Goal: Information Seeking & Learning: Learn about a topic

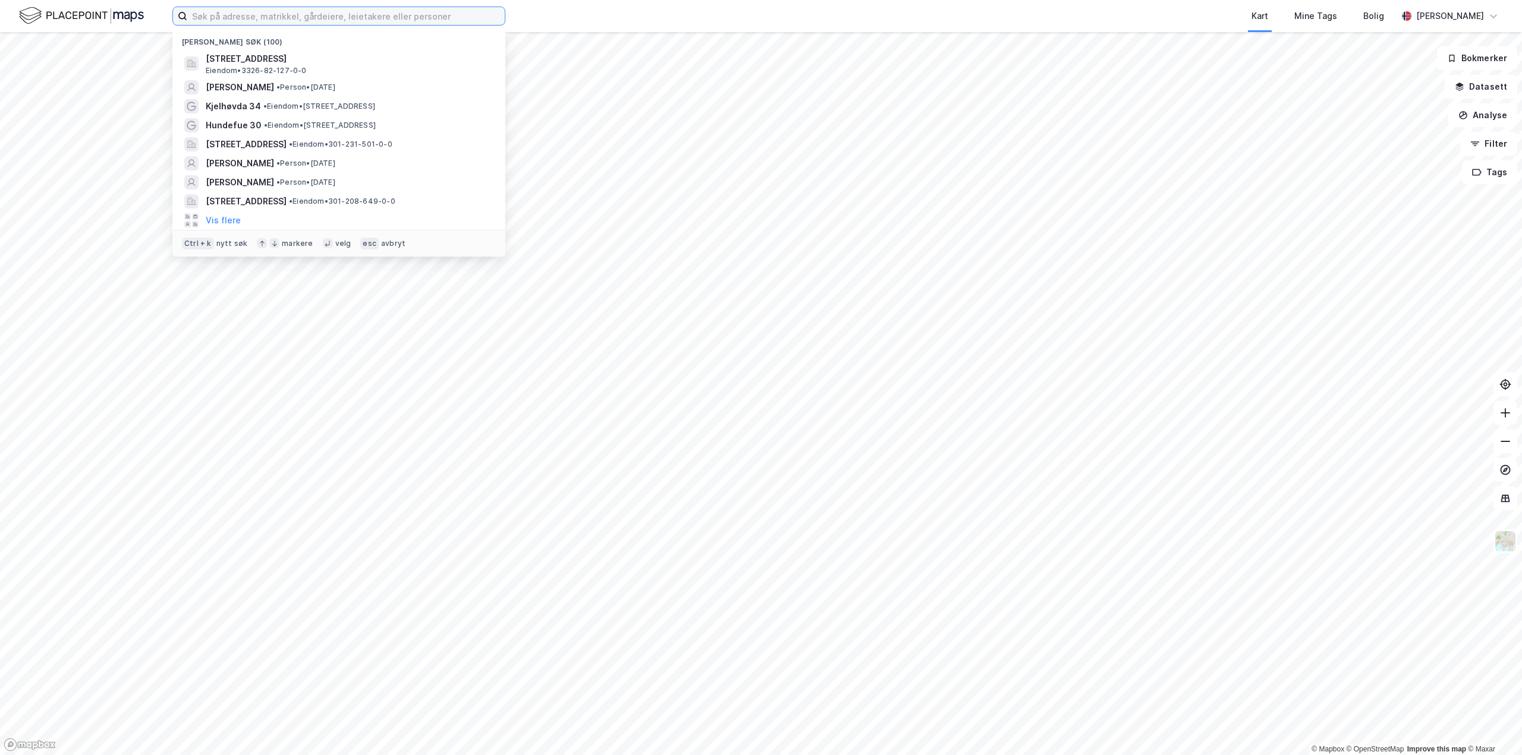
click at [207, 21] on input at bounding box center [345, 16] width 317 height 18
paste input "[STREET_ADDRESS]"
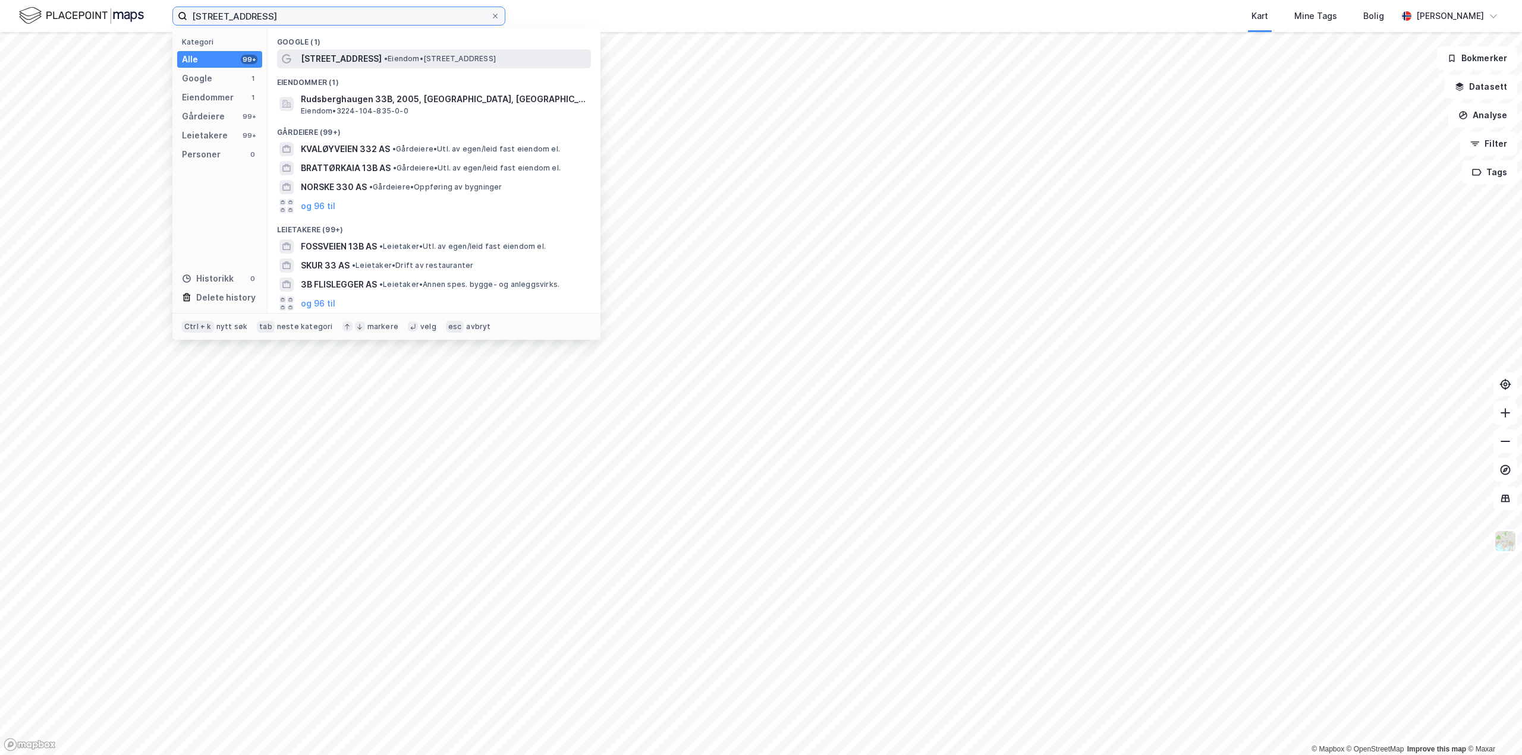
type input "[STREET_ADDRESS]"
click at [364, 63] on span "[STREET_ADDRESS]" at bounding box center [341, 59] width 81 height 14
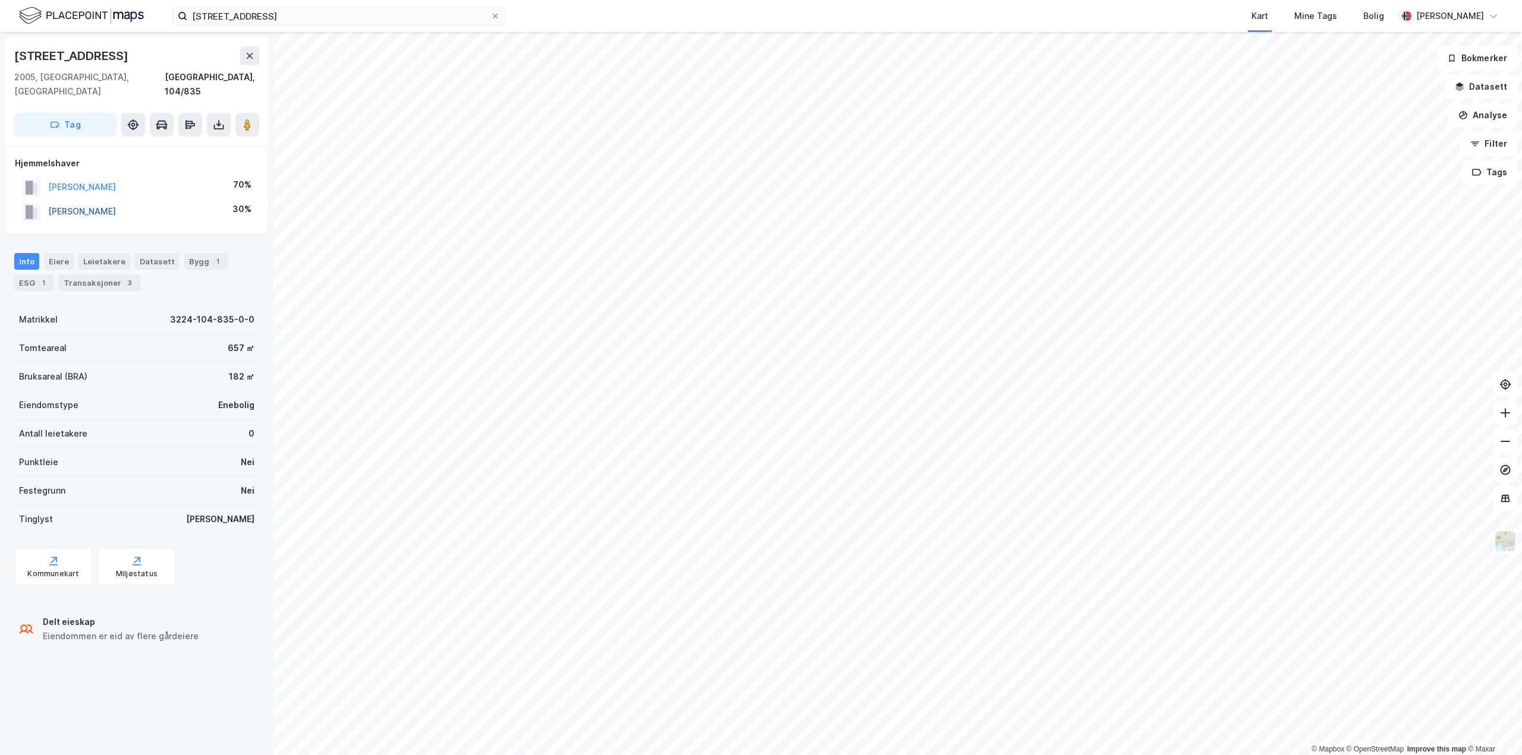
click at [0, 0] on button "[PERSON_NAME]" at bounding box center [0, 0] width 0 height 0
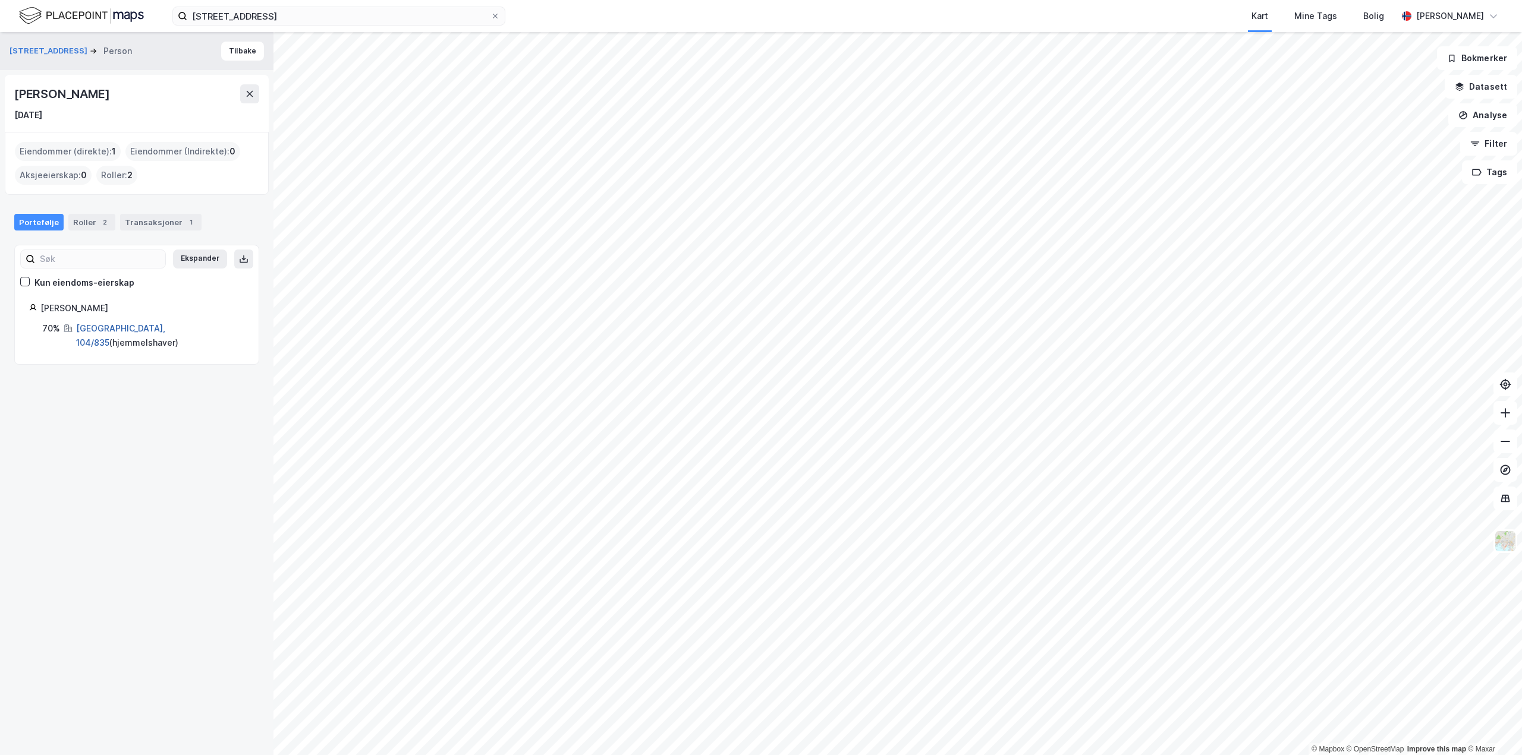
click at [114, 323] on link "[GEOGRAPHIC_DATA], 104/835" at bounding box center [120, 335] width 89 height 24
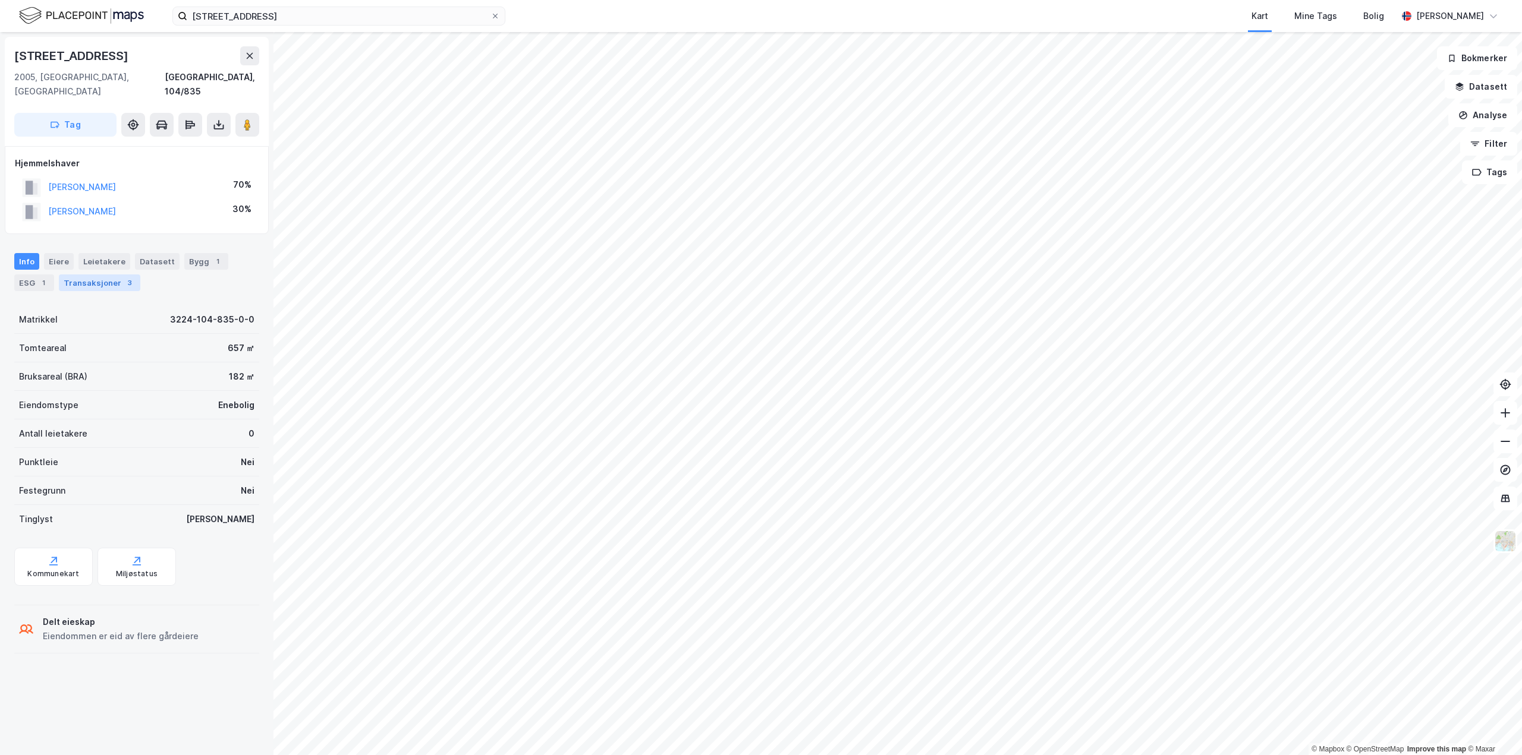
click at [98, 275] on div "Transaksjoner 3" at bounding box center [99, 283] width 81 height 17
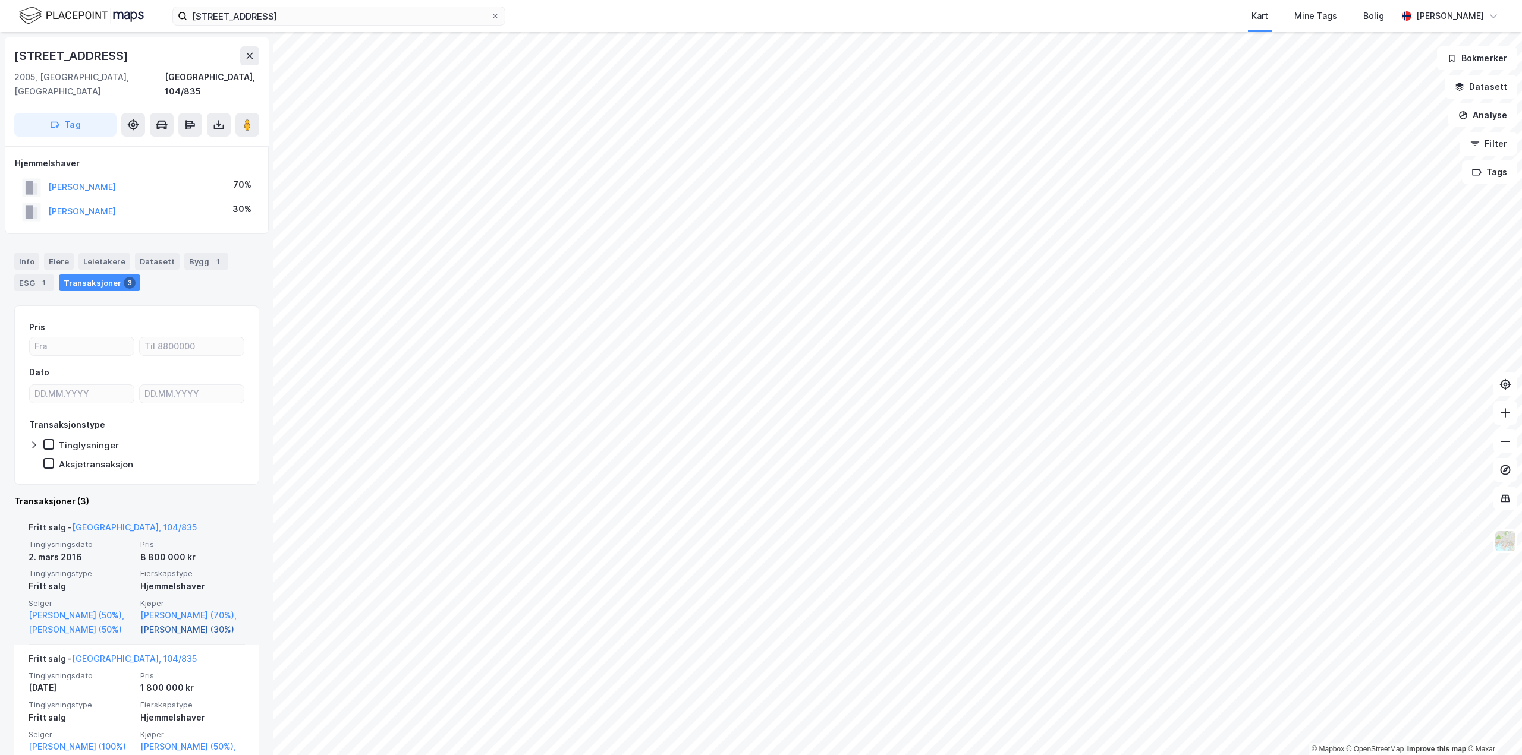
click at [177, 623] on link "[PERSON_NAME] (30%)" at bounding box center [192, 630] width 105 height 14
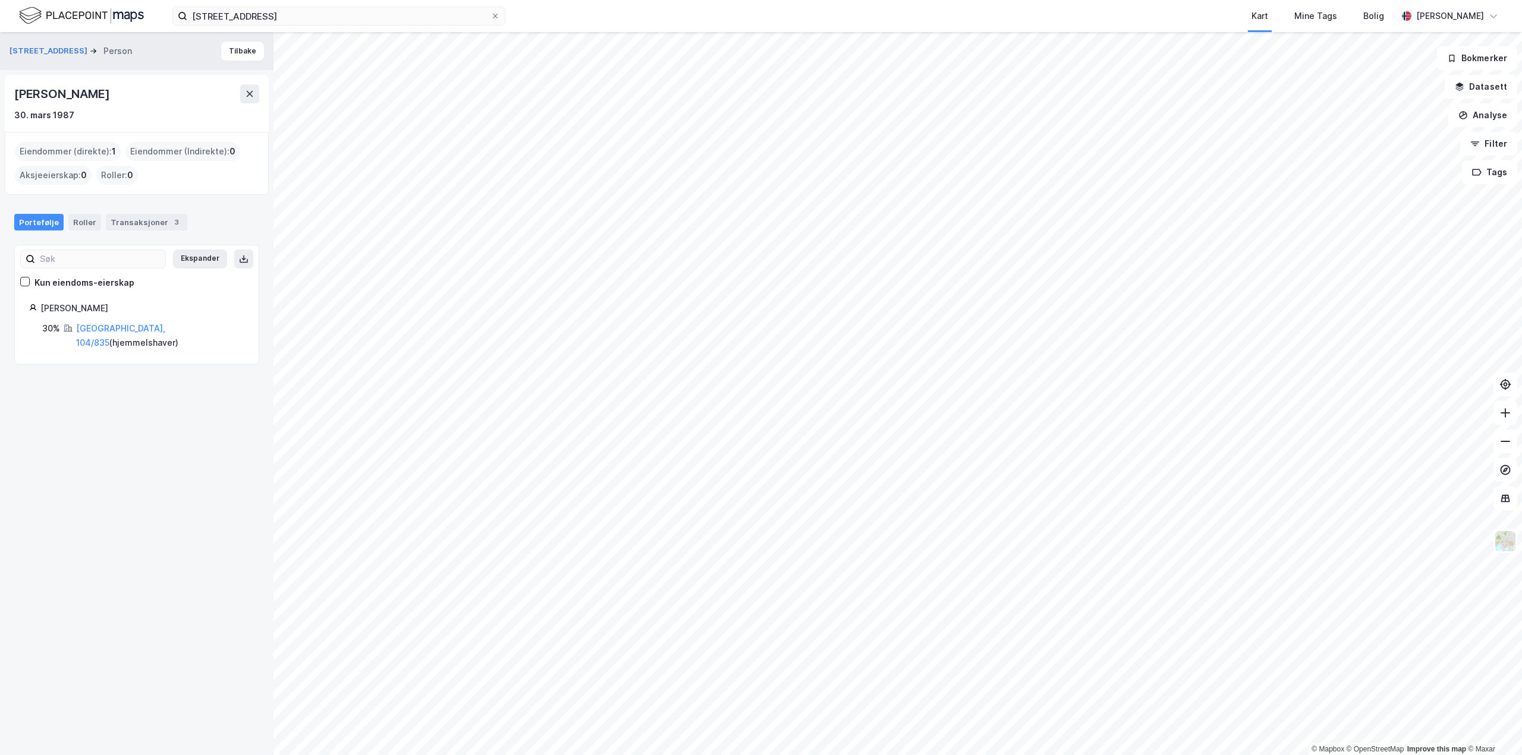
drag, startPoint x: 18, startPoint y: 90, endPoint x: 165, endPoint y: 93, distance: 147.5
click at [165, 93] on div "[PERSON_NAME]" at bounding box center [136, 93] width 245 height 19
drag, startPoint x: 14, startPoint y: 92, endPoint x: 181, endPoint y: 95, distance: 166.5
click at [181, 95] on div "[PERSON_NAME]" at bounding box center [136, 93] width 245 height 19
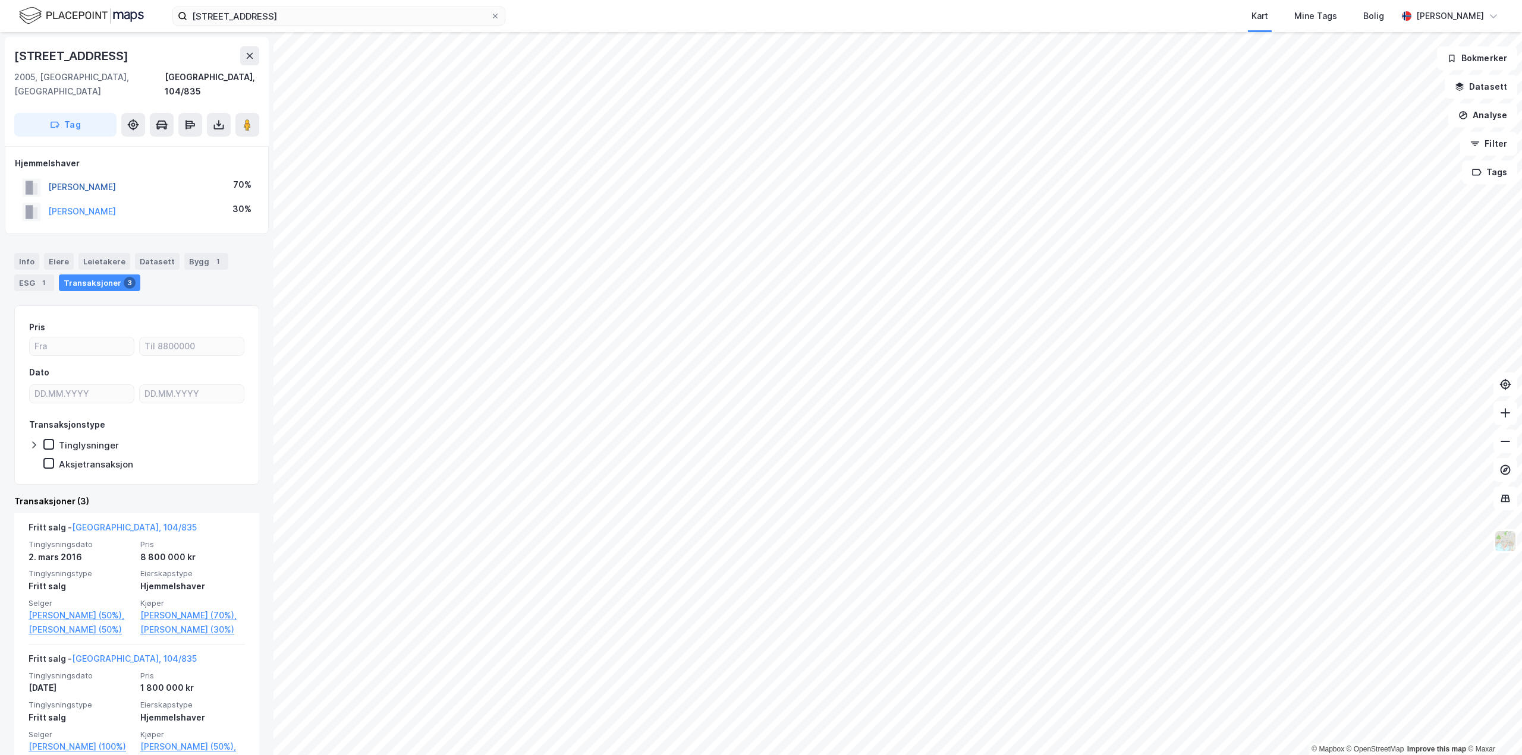
click at [0, 0] on button "[PERSON_NAME]" at bounding box center [0, 0] width 0 height 0
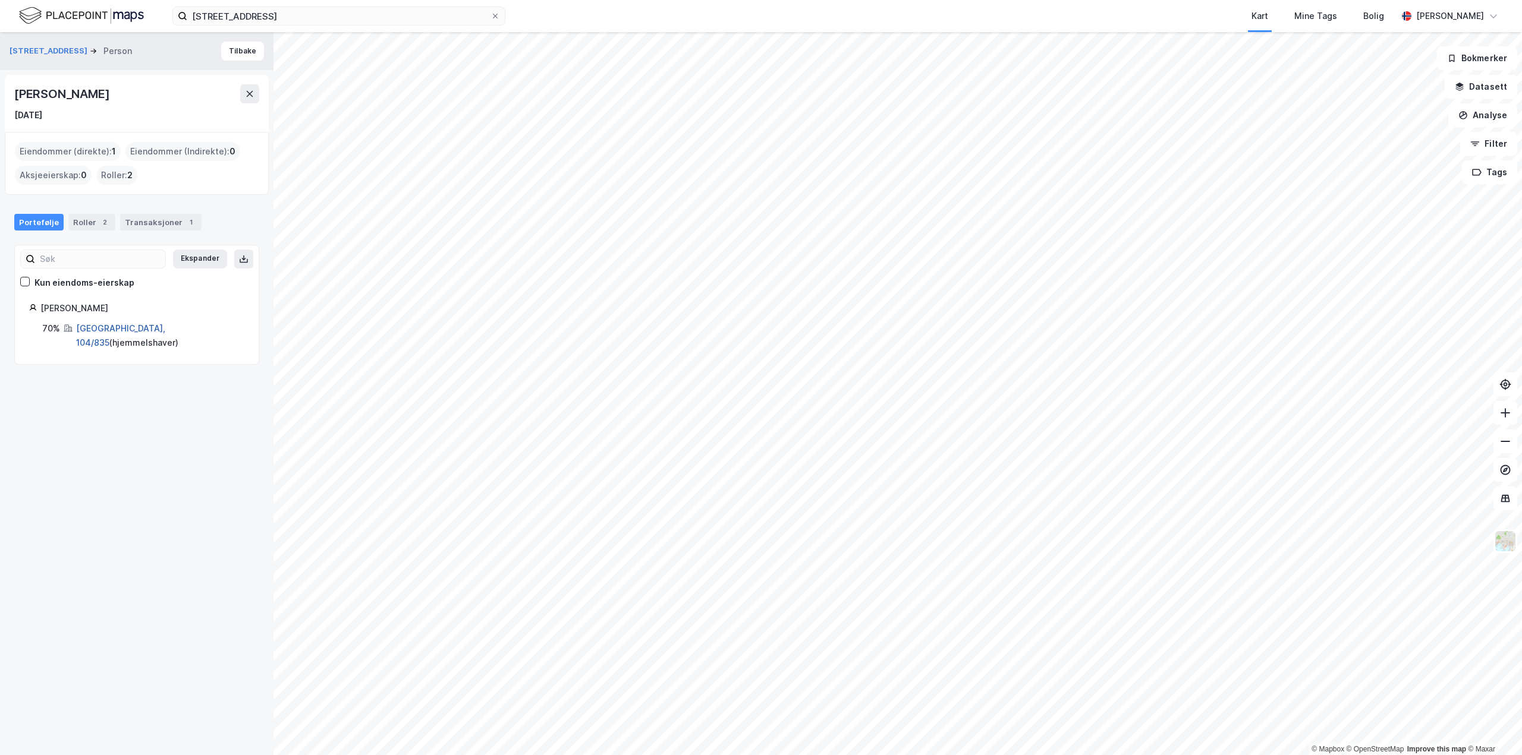
click at [117, 328] on link "[GEOGRAPHIC_DATA], 104/835" at bounding box center [120, 335] width 89 height 24
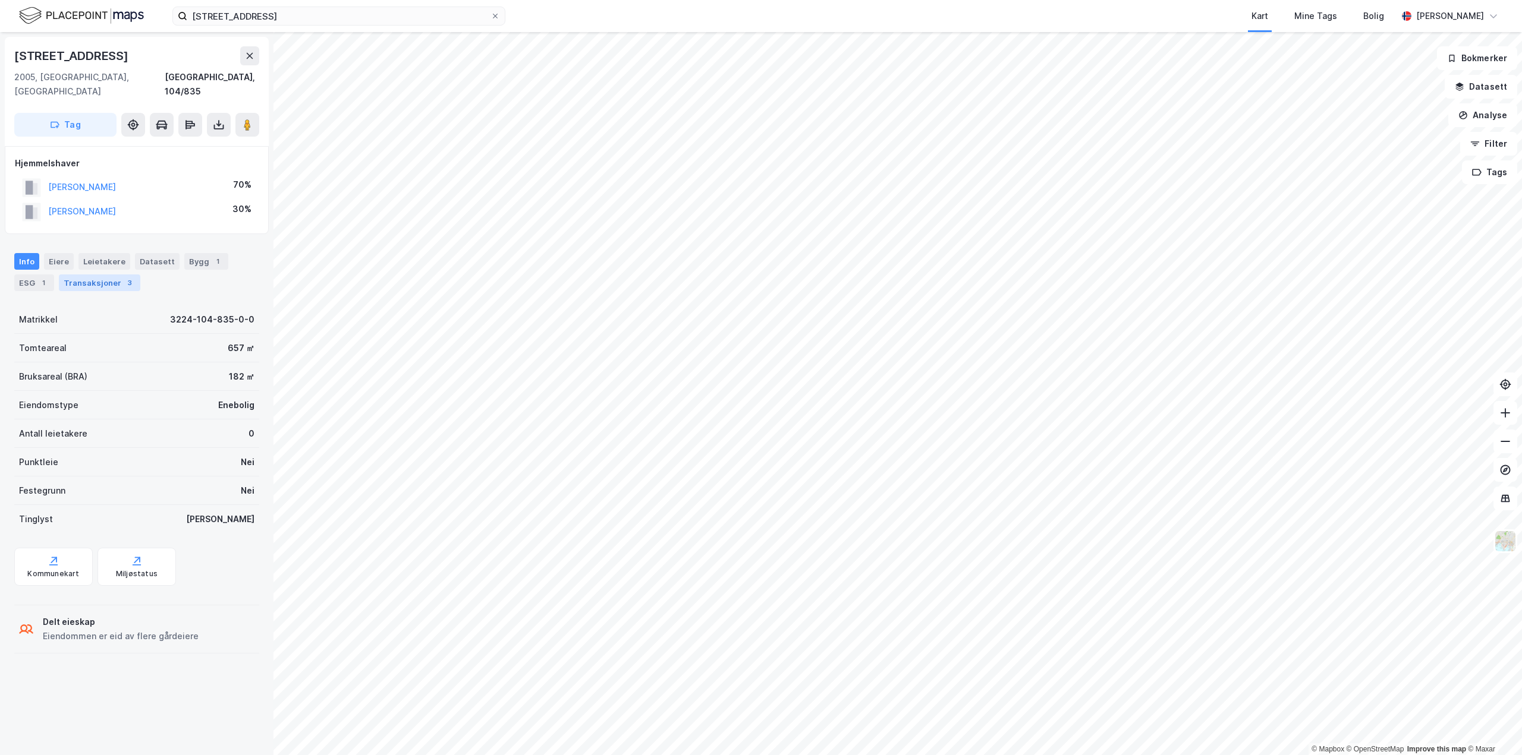
click at [108, 275] on div "Transaksjoner 3" at bounding box center [99, 283] width 81 height 17
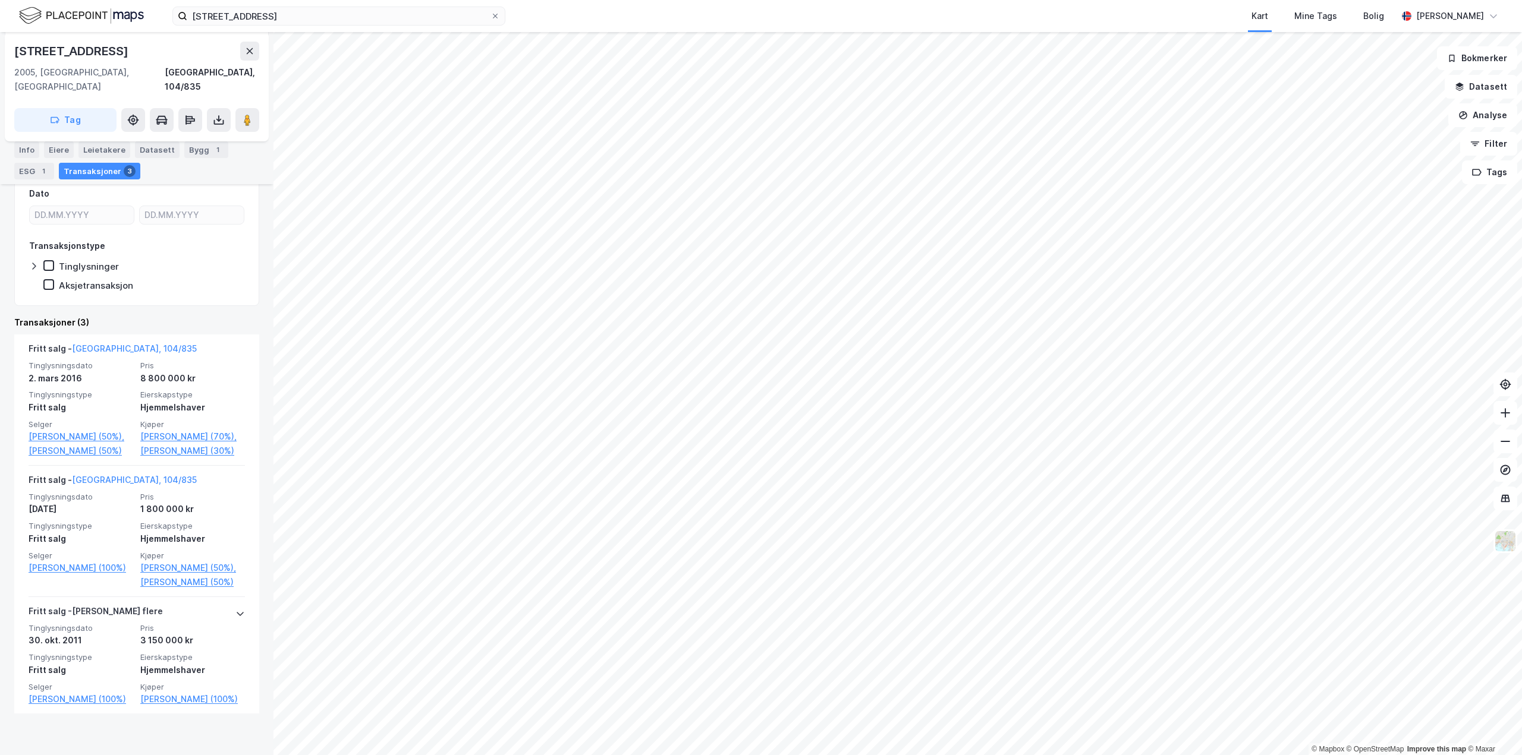
scroll to position [180, 0]
click at [163, 429] on link "[PERSON_NAME] (70%)," at bounding box center [192, 436] width 105 height 14
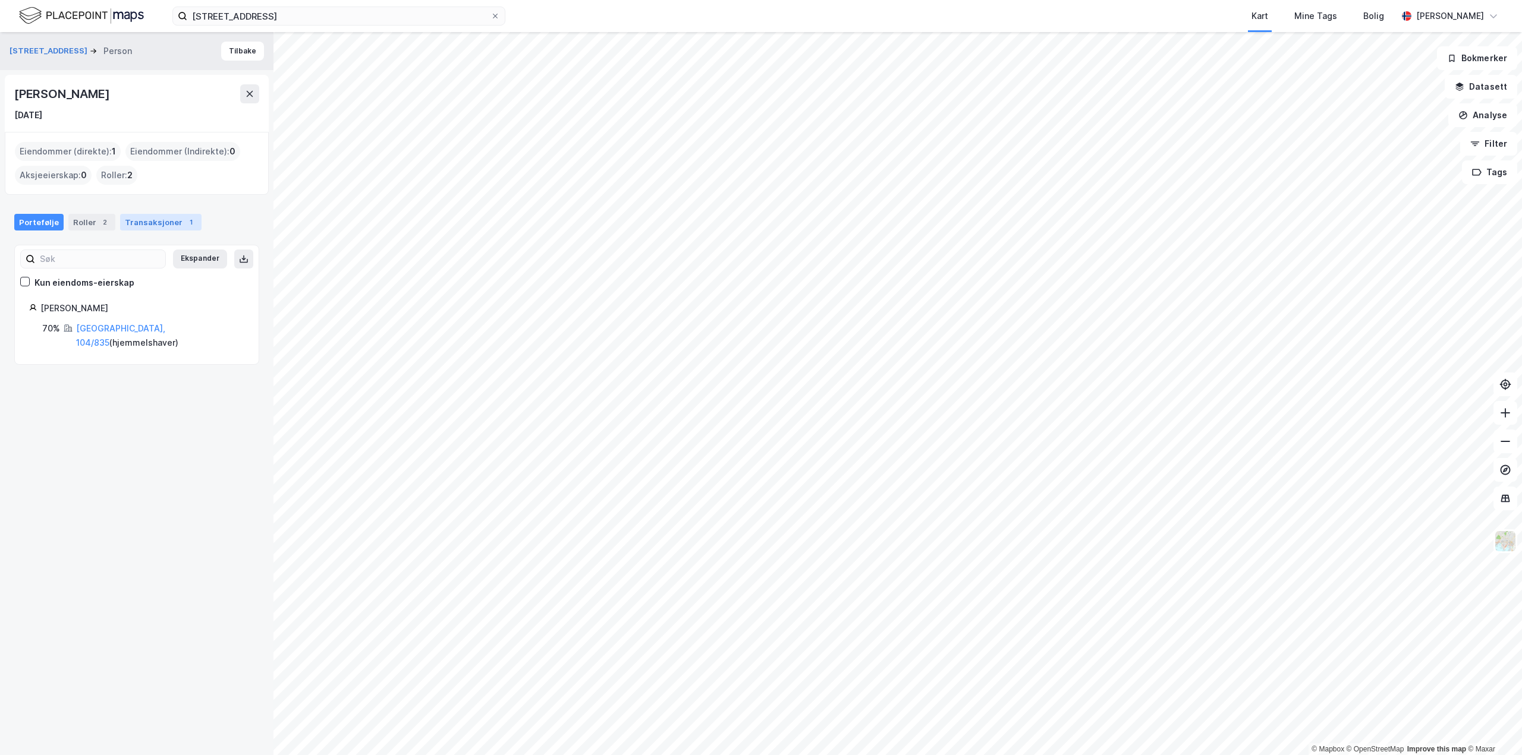
click at [158, 219] on div "Transaksjoner 1" at bounding box center [160, 222] width 81 height 17
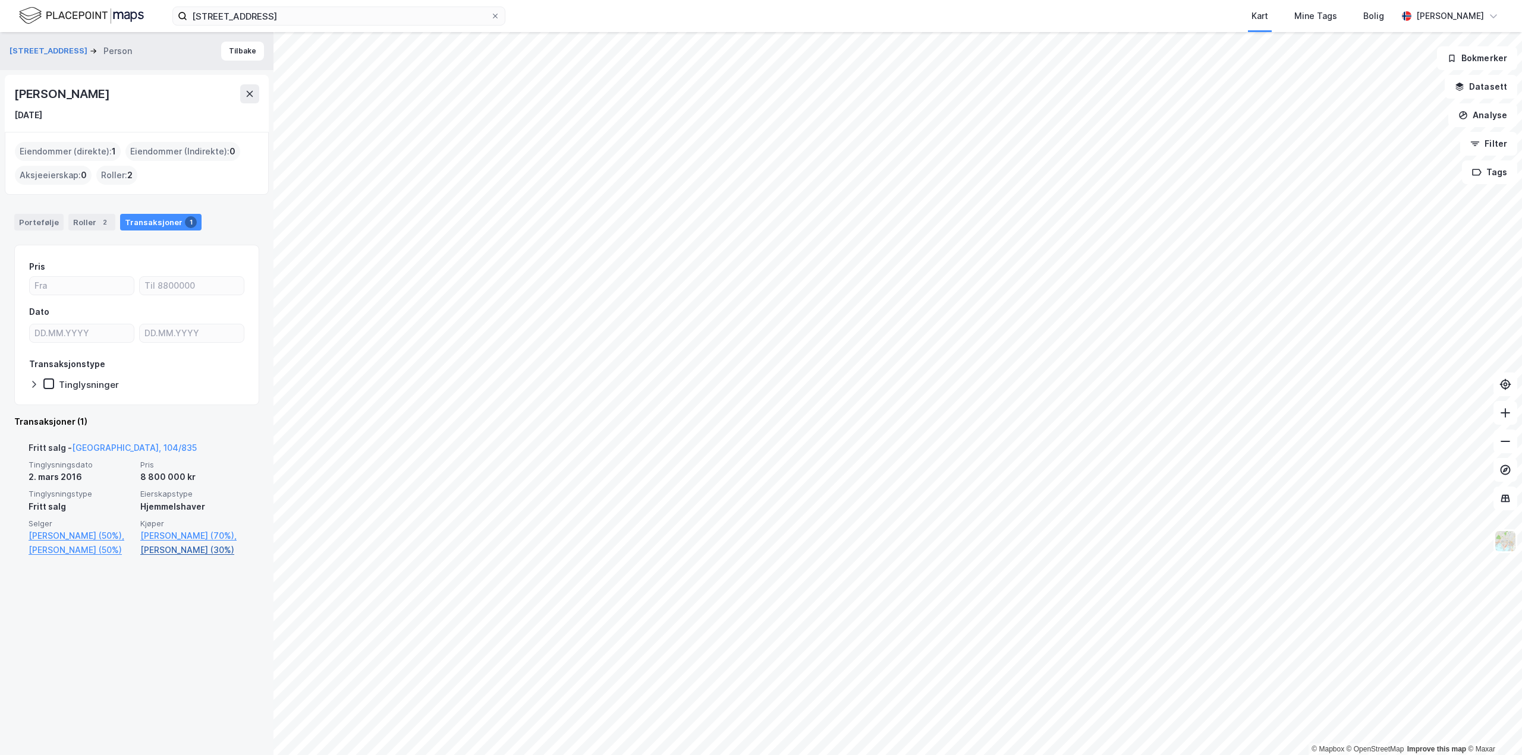
click at [169, 549] on link "[PERSON_NAME] (30%)" at bounding box center [192, 550] width 105 height 14
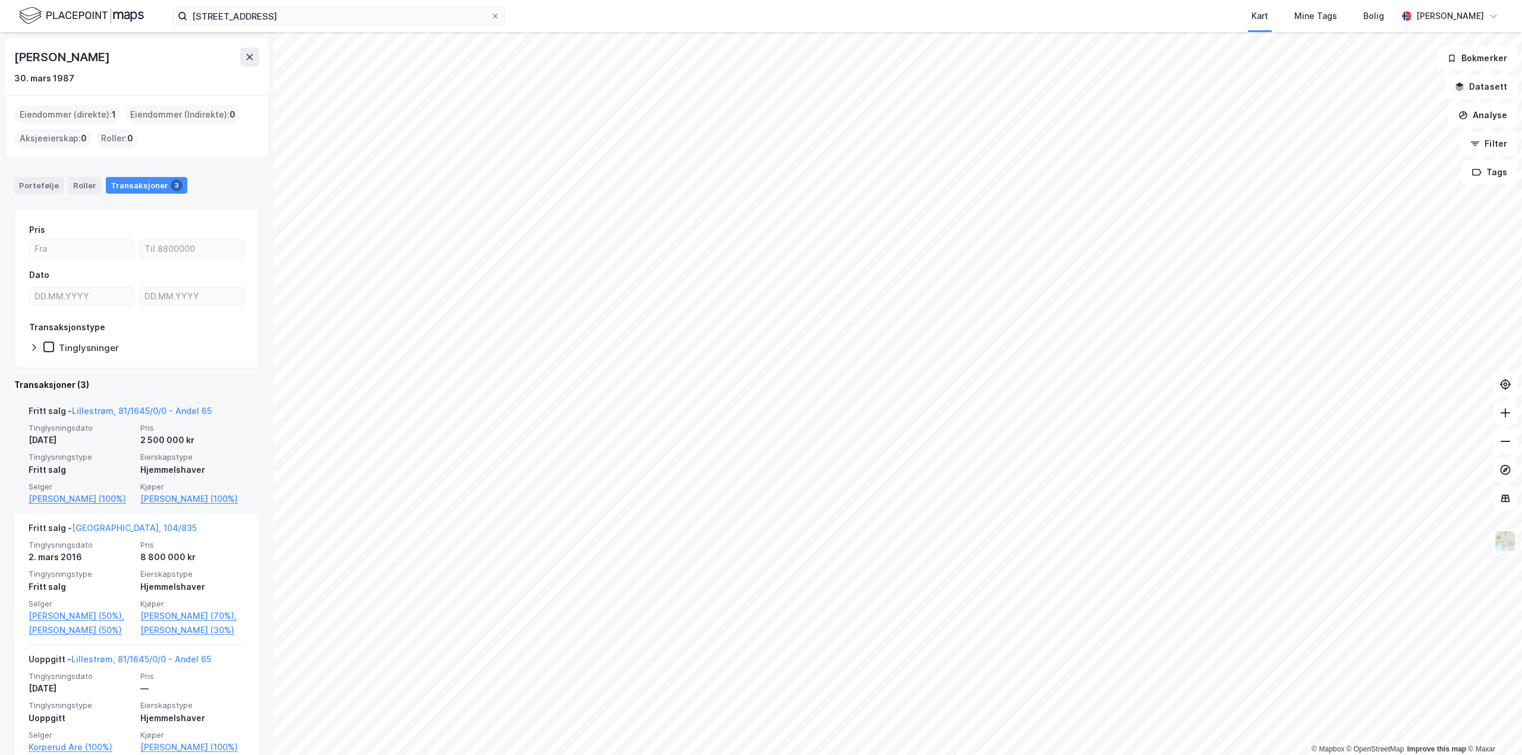
scroll to position [100, 0]
